Goal: Task Accomplishment & Management: Complete application form

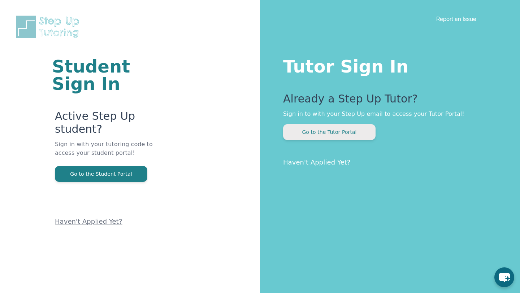
click at [312, 135] on button "Go to the Tutor Portal" at bounding box center [329, 132] width 92 height 16
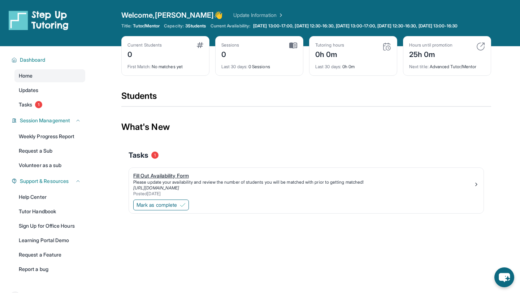
click at [457, 191] on div "[URL][DOMAIN_NAME]" at bounding box center [303, 188] width 340 height 6
click at [166, 214] on div "Mark as complete" at bounding box center [306, 205] width 355 height 15
click at [166, 209] on span "Mark as complete" at bounding box center [157, 205] width 40 height 7
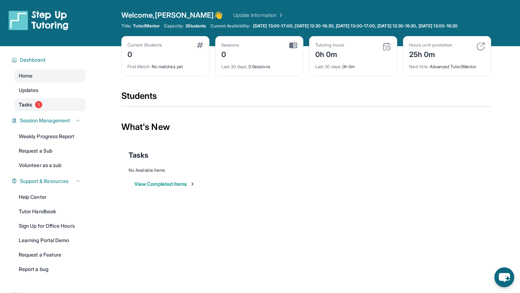
click at [55, 111] on link "Tasks 1" at bounding box center [49, 104] width 71 height 13
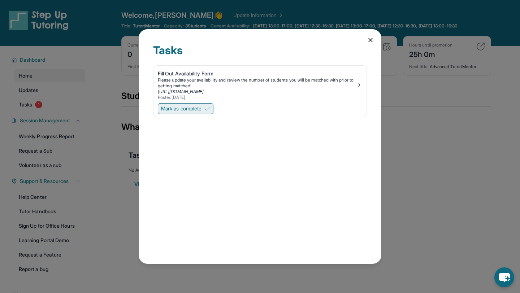
click at [189, 109] on span "Mark as complete" at bounding box center [181, 108] width 40 height 7
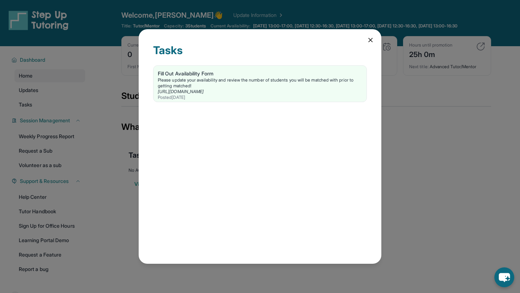
click at [109, 187] on div "Tasks Fill Out Availability Form Please update your availability and review the…" at bounding box center [260, 146] width 520 height 293
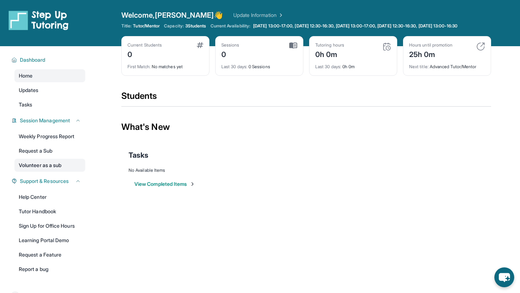
click at [67, 171] on link "Volunteer as a sub" at bounding box center [49, 165] width 71 height 13
click at [222, 10] on div "Welcome, Ansh 👋 Update Information" at bounding box center [306, 15] width 370 height 10
click at [233, 12] on link "Update Information" at bounding box center [258, 15] width 51 height 7
click at [483, 51] on img at bounding box center [481, 46] width 9 height 9
click at [443, 48] on div "Hours until promotion" at bounding box center [430, 45] width 43 height 6
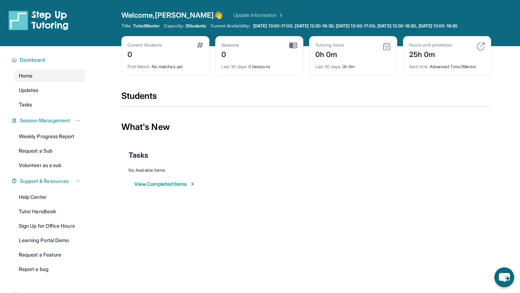
click at [426, 60] on div "25h 0m" at bounding box center [430, 54] width 43 height 12
drag, startPoint x: 168, startPoint y: 28, endPoint x: 210, endPoint y: 31, distance: 42.1
click at [214, 29] on div "Title: Tutor/Mentor Capacity: 3 Students Current Availability: Monday 13:00-17:…" at bounding box center [306, 26] width 370 height 6
click at [200, 29] on div "Title: Tutor/Mentor Capacity: 3 Students Current Availability: Monday 13:00-17:…" at bounding box center [306, 26] width 370 height 6
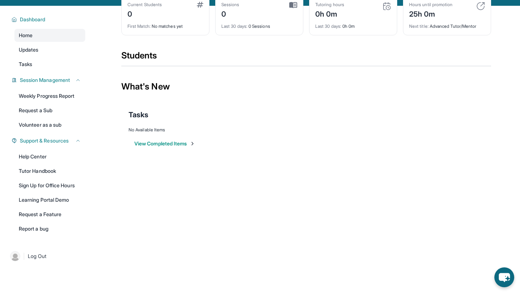
scroll to position [52, 0]
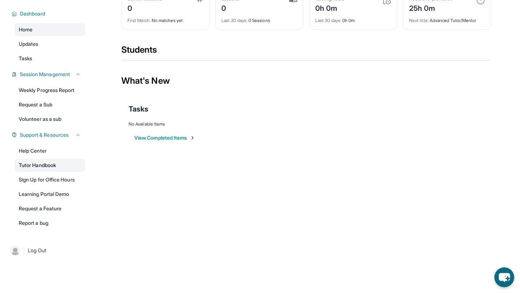
click at [48, 168] on link "Tutor Handbook" at bounding box center [49, 165] width 71 height 13
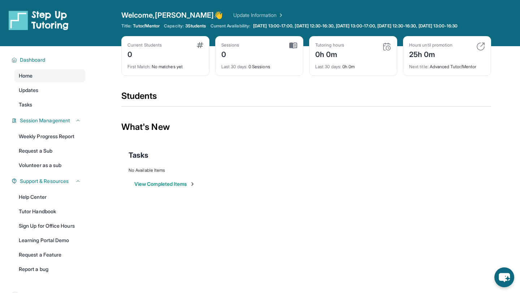
click at [47, 22] on img at bounding box center [39, 20] width 60 height 20
click at [292, 49] on img at bounding box center [293, 45] width 8 height 7
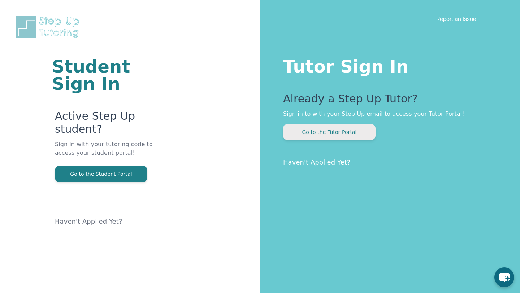
click at [346, 130] on button "Go to the Tutor Portal" at bounding box center [329, 132] width 92 height 16
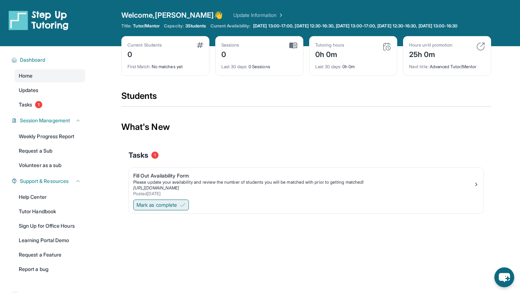
click at [157, 209] on span "Mark as complete" at bounding box center [157, 205] width 40 height 7
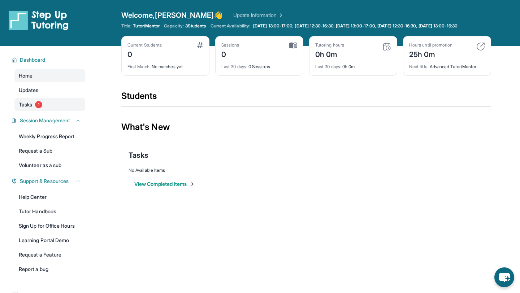
click at [62, 111] on link "Tasks 1" at bounding box center [49, 104] width 71 height 13
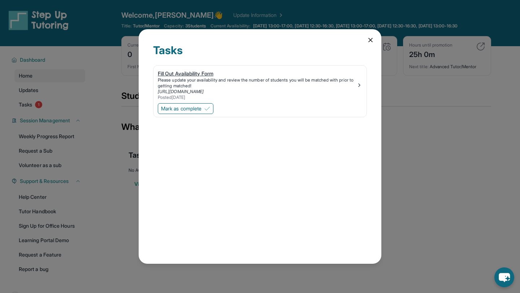
click at [258, 90] on div "[URL][DOMAIN_NAME]" at bounding box center [257, 92] width 199 height 6
click at [367, 39] on icon at bounding box center [370, 39] width 7 height 7
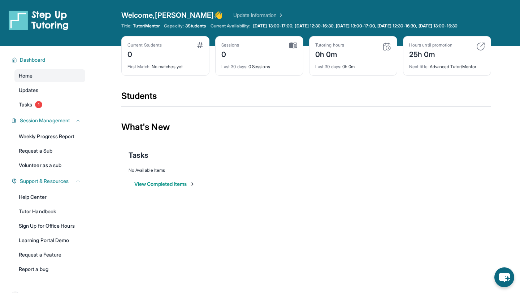
click at [201, 21] on div "Welcome, [PERSON_NAME] 👋 Update Information Title: Tutor/Mentor Capacity: 3 Stu…" at bounding box center [306, 23] width 370 height 26
click at [188, 25] on span "3 Students" at bounding box center [195, 26] width 21 height 6
